Goal: Information Seeking & Learning: Learn about a topic

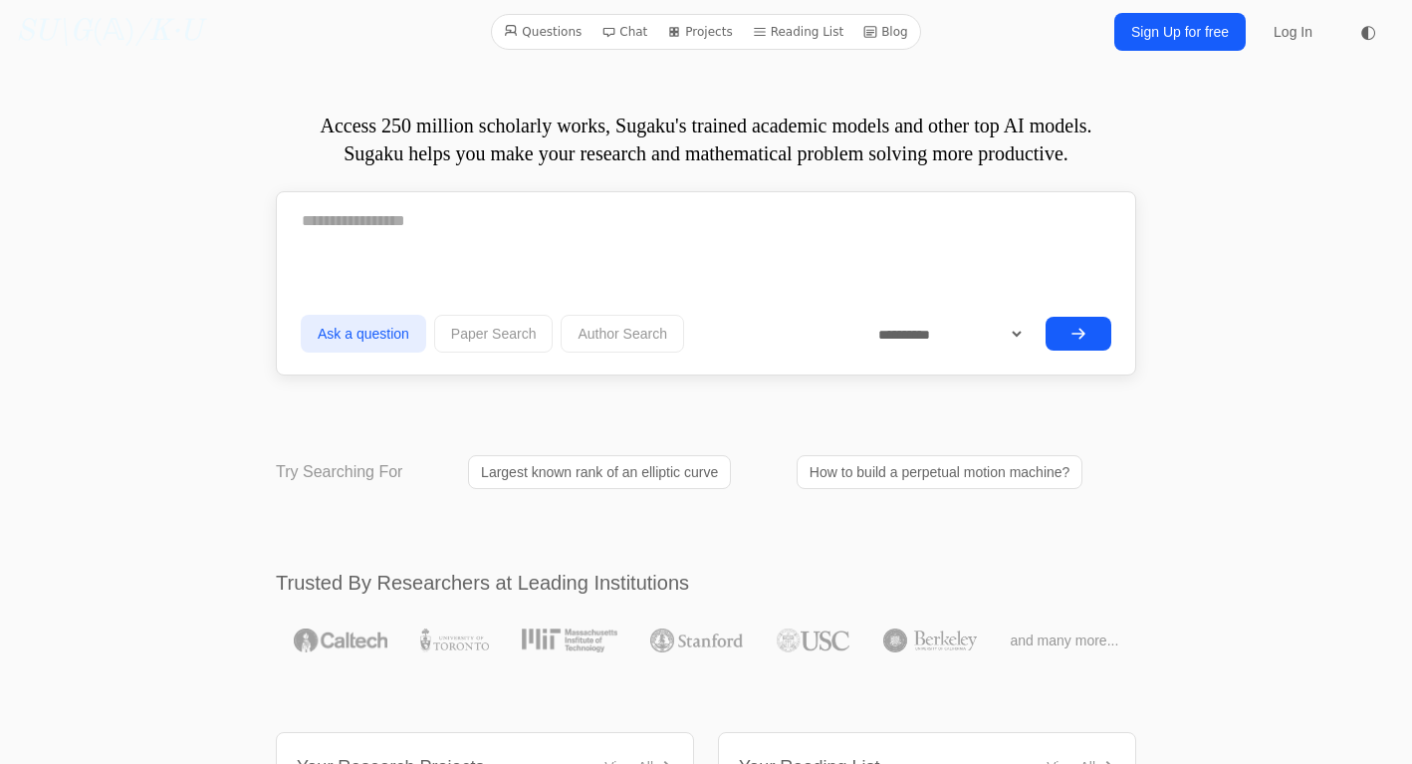
click at [773, 257] on form "**********" at bounding box center [706, 277] width 811 height 162
click at [770, 229] on textarea at bounding box center [706, 221] width 811 height 50
click at [827, 34] on link "Reading List" at bounding box center [799, 32] width 108 height 26
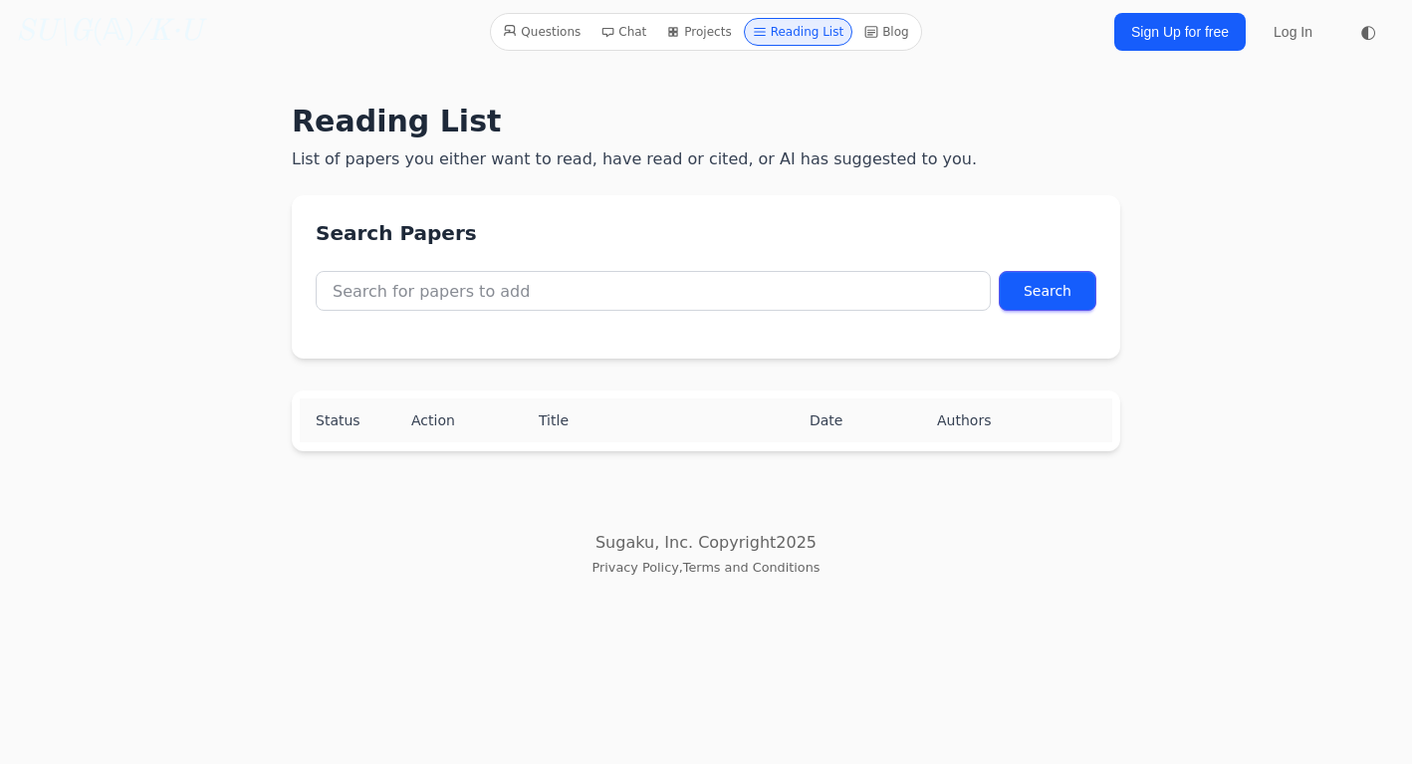
click at [739, 35] on link "Projects" at bounding box center [698, 32] width 81 height 28
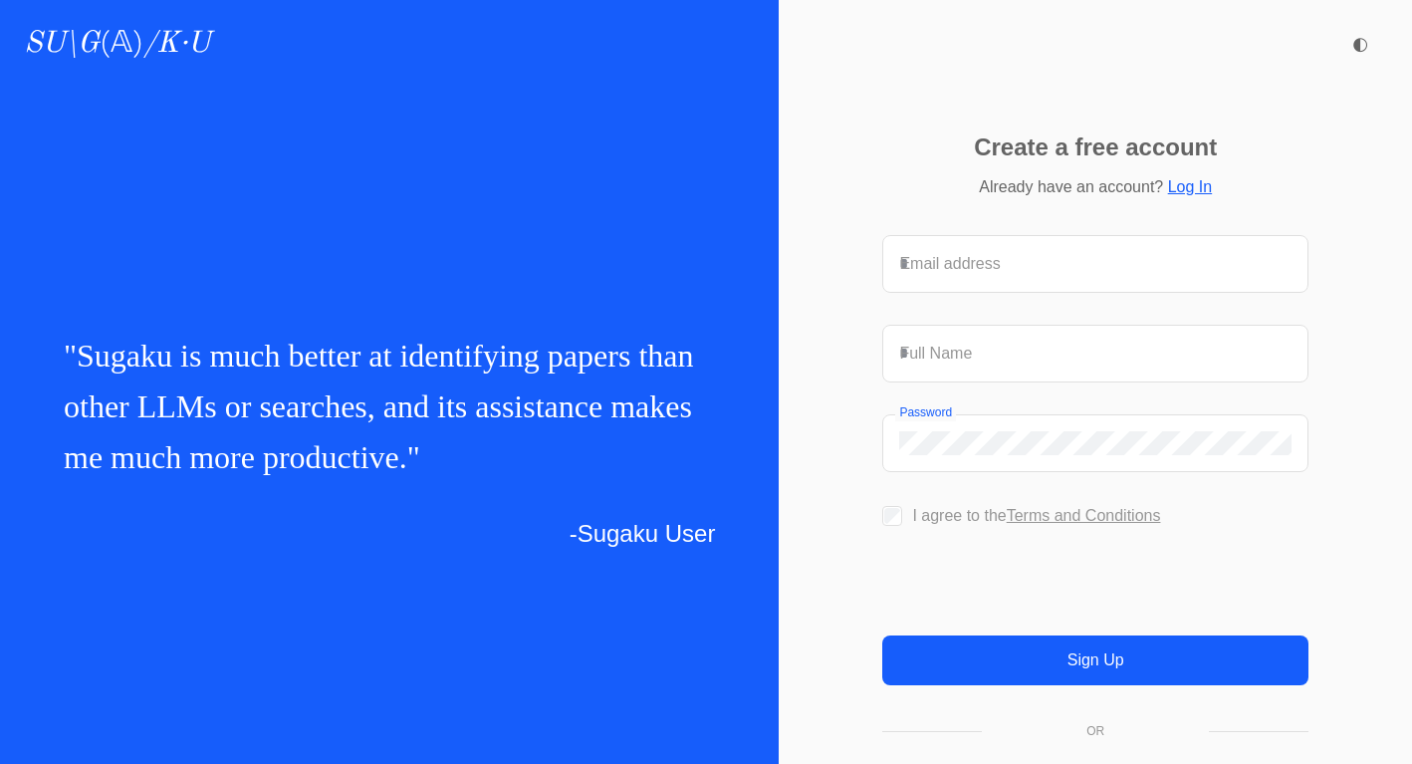
click at [170, 26] on div "SU\G (𝔸) /K·U" at bounding box center [119, 44] width 191 height 64
click at [128, 40] on link "SU\G (𝔸) /K·U" at bounding box center [117, 44] width 186 height 36
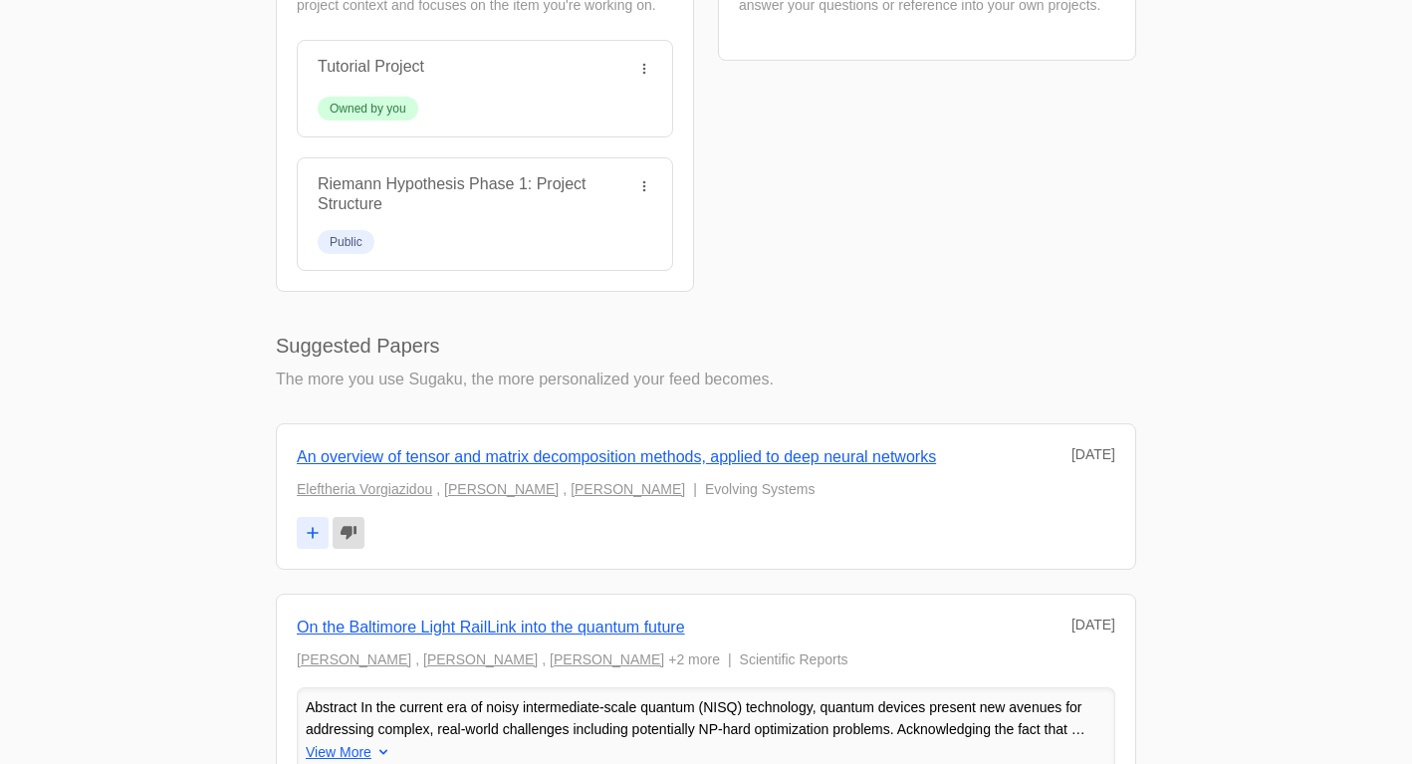
scroll to position [862, 0]
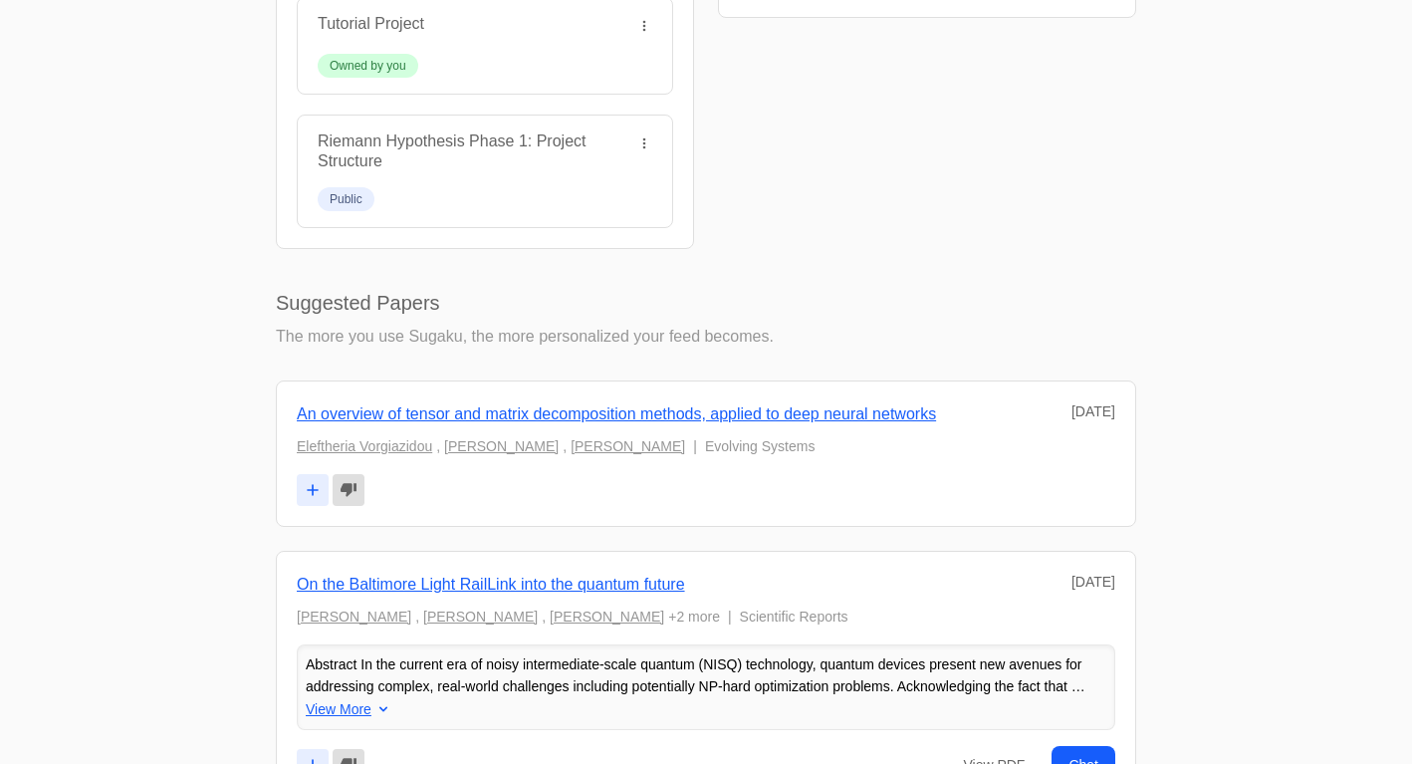
click at [453, 408] on link "An overview of tensor and matrix decomposition methods, applied to deep neural …" at bounding box center [616, 413] width 639 height 17
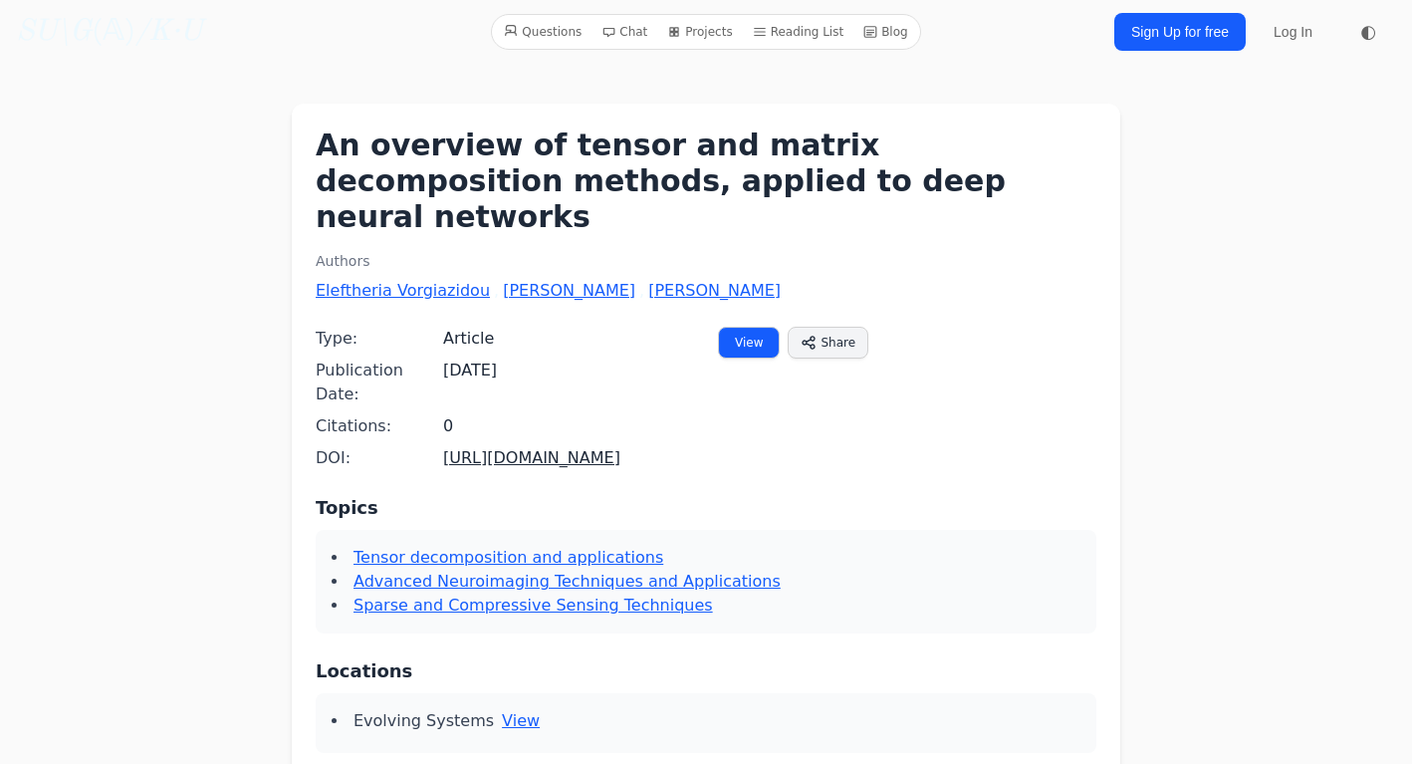
click at [185, 40] on icon "/K·U" at bounding box center [168, 32] width 67 height 30
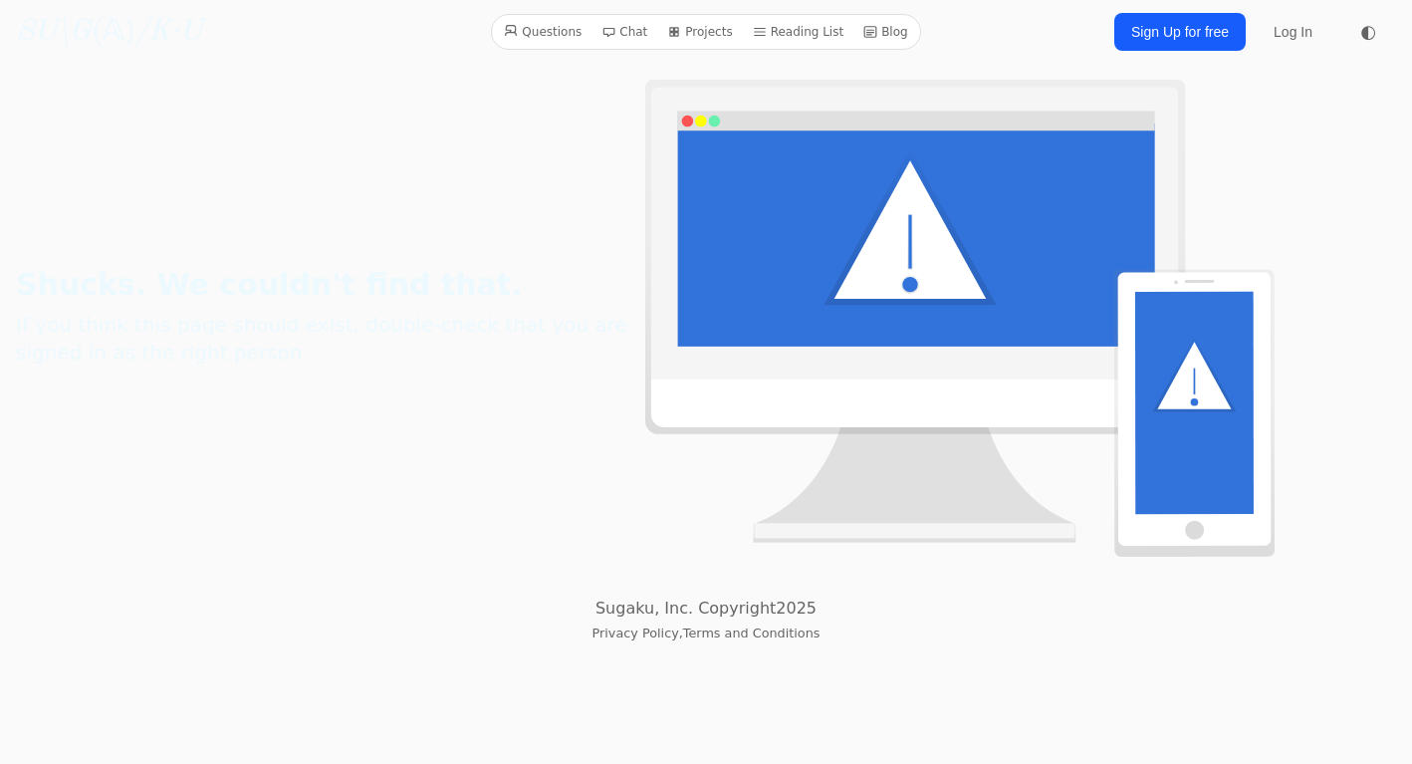
click at [579, 30] on link "Questions" at bounding box center [543, 32] width 94 height 26
